Goal: Information Seeking & Learning: Learn about a topic

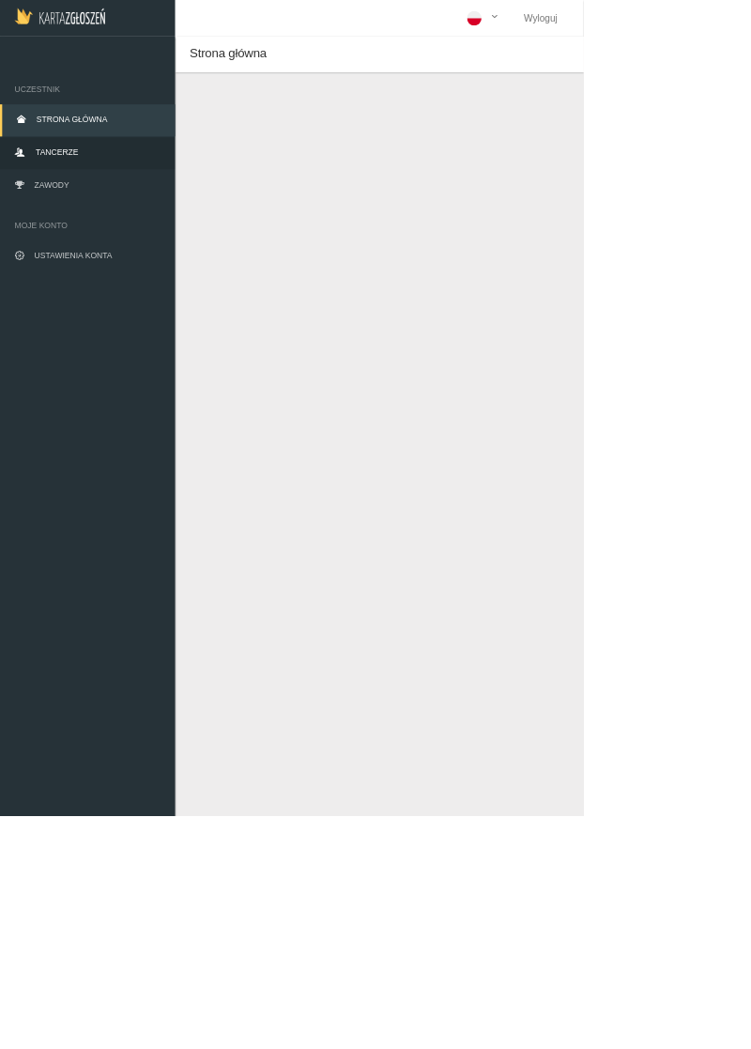
click at [47, 210] on link "Tancerze" at bounding box center [112, 197] width 225 height 41
click at [34, 191] on link "Tancerze" at bounding box center [112, 197] width 225 height 41
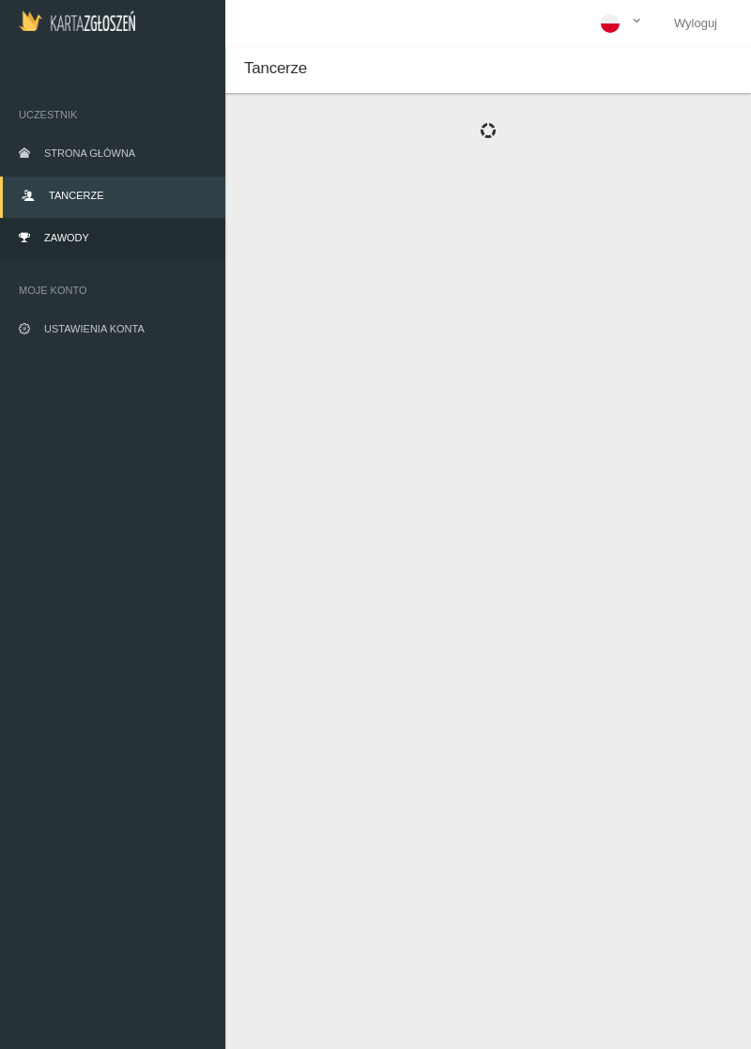
click at [57, 239] on span "Zawody" at bounding box center [66, 237] width 45 height 11
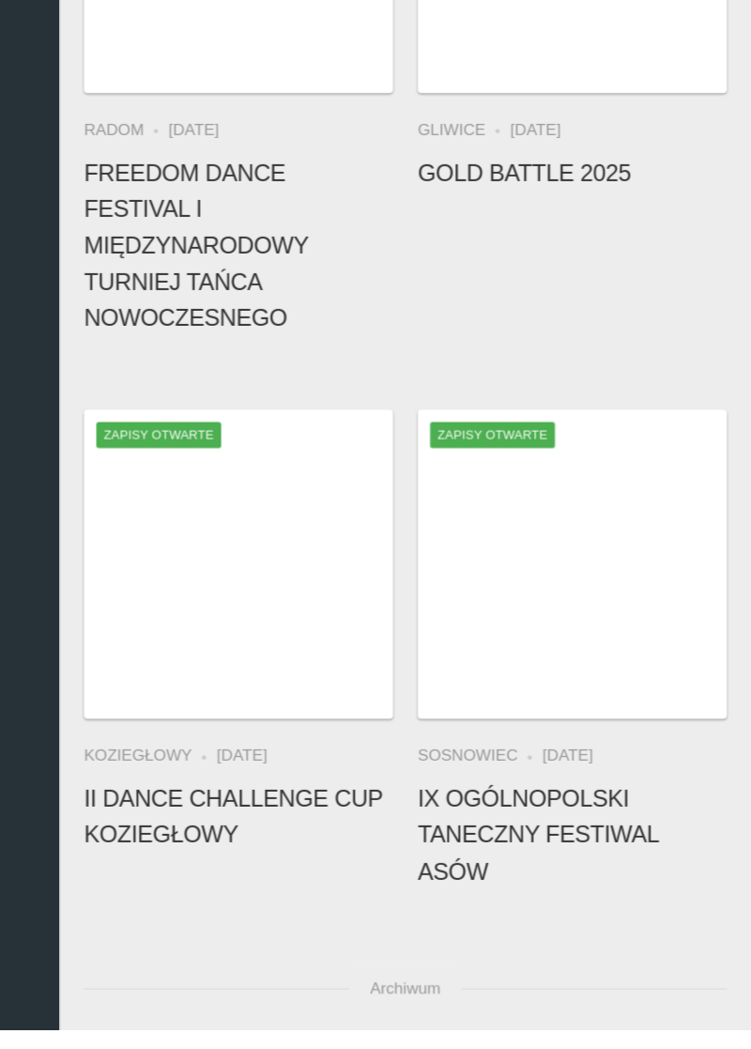
scroll to position [79, 0]
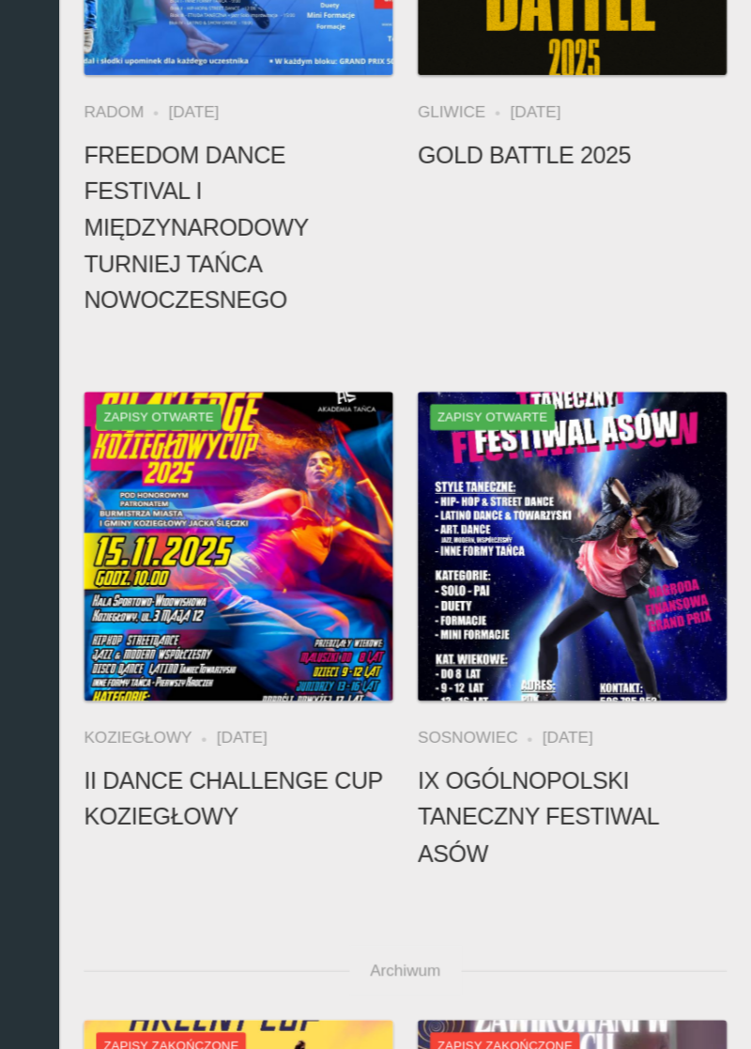
click at [283, 419] on img at bounding box center [361, 415] width 235 height 235
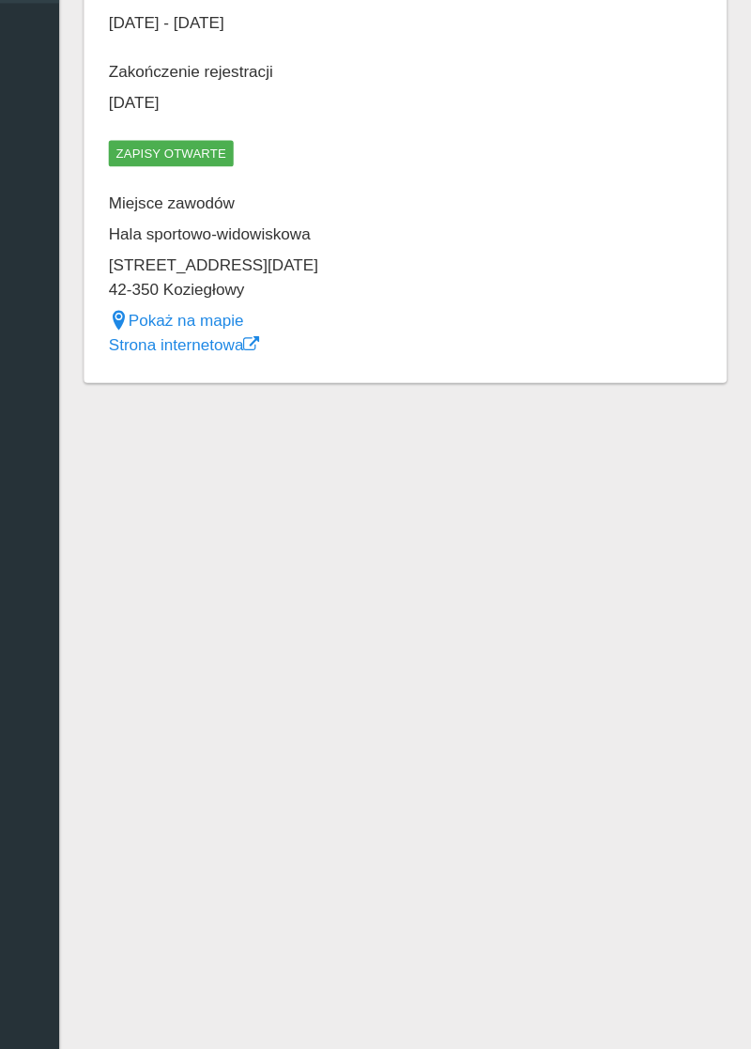
click at [282, 485] on link "Pokaż na mapie" at bounding box center [314, 492] width 102 height 14
click at [309, 503] on link "Strona internetowa" at bounding box center [320, 510] width 115 height 14
